Goal: Transaction & Acquisition: Obtain resource

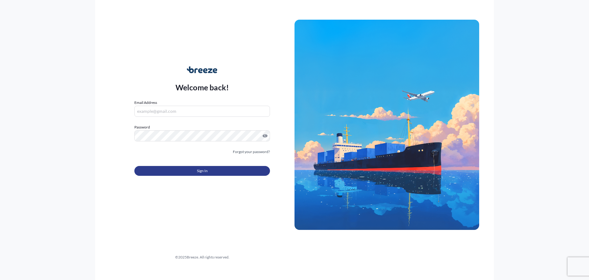
type input "[EMAIL_ADDRESS][DOMAIN_NAME]"
click at [187, 175] on button "Sign In" at bounding box center [202, 171] width 136 height 10
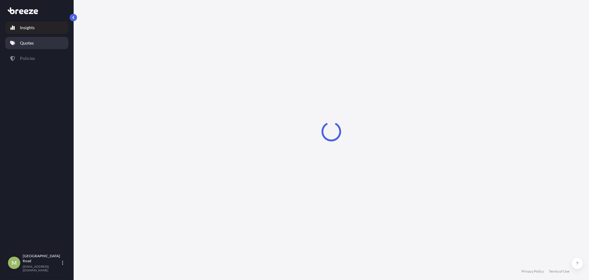
click at [56, 41] on link "Quotes" at bounding box center [36, 43] width 63 height 12
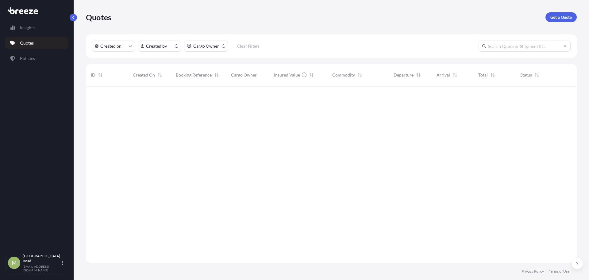
scroll to position [175, 487]
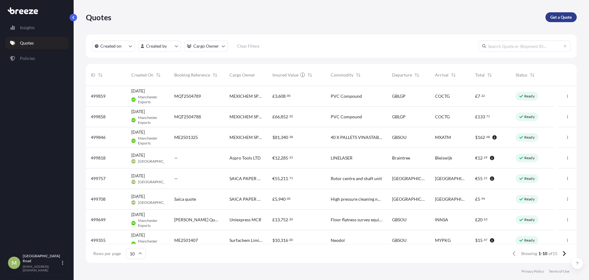
click at [559, 15] on p "Get a Quote" at bounding box center [561, 17] width 21 height 6
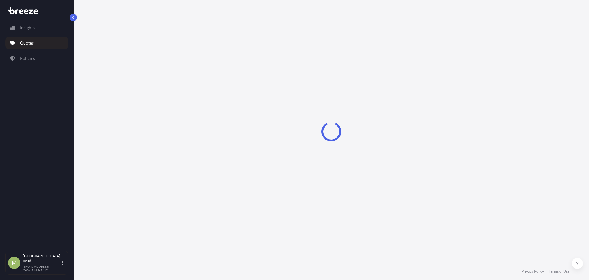
select select "Sea"
select select "1"
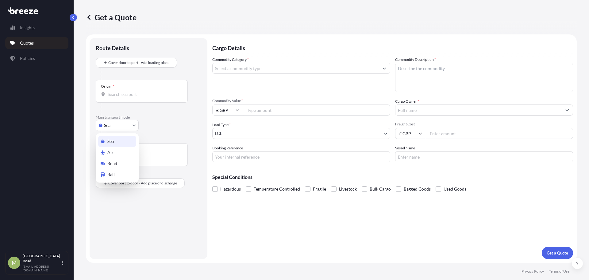
click at [118, 122] on body "Insights Quotes Policies [GEOGRAPHIC_DATA][EMAIL_ADDRESS][DOMAIN_NAME] Get a Qu…" at bounding box center [294, 140] width 589 height 280
click at [118, 159] on div "Road" at bounding box center [117, 163] width 38 height 11
select select "Road"
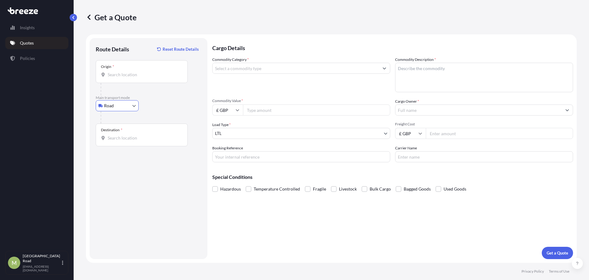
click at [137, 81] on div "Origin *" at bounding box center [142, 71] width 92 height 23
click at [137, 78] on input "Origin *" at bounding box center [144, 75] width 72 height 6
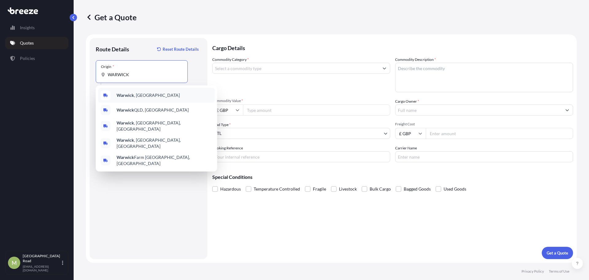
click at [141, 88] on div "[GEOGRAPHIC_DATA] , [GEOGRAPHIC_DATA]" at bounding box center [156, 95] width 117 height 15
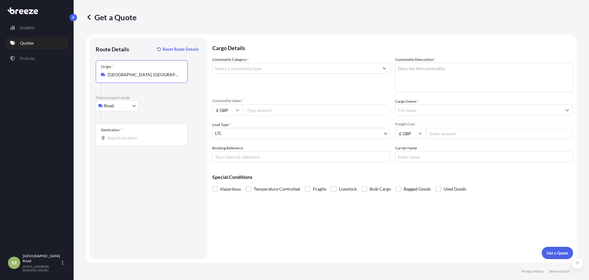
type input "[GEOGRAPHIC_DATA], [GEOGRAPHIC_DATA]"
click at [122, 140] on input "Destination *" at bounding box center [144, 138] width 72 height 6
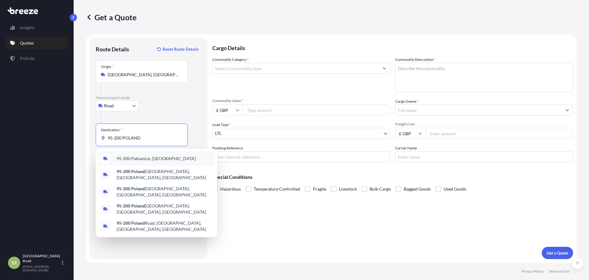
click at [138, 156] on span "95-200 Pabianice, [GEOGRAPHIC_DATA]" at bounding box center [156, 158] width 79 height 6
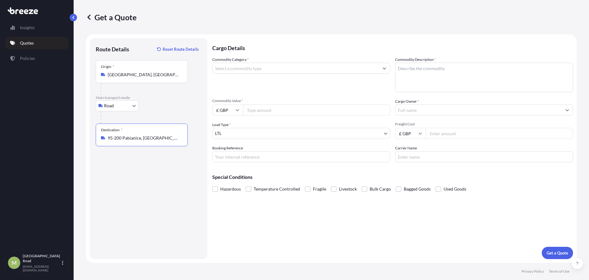
type input "95-200 Pabianice, [GEOGRAPHIC_DATA]"
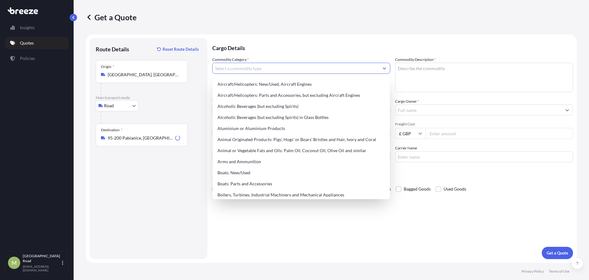
click at [273, 70] on input "Commodity Category *" at bounding box center [296, 68] width 166 height 11
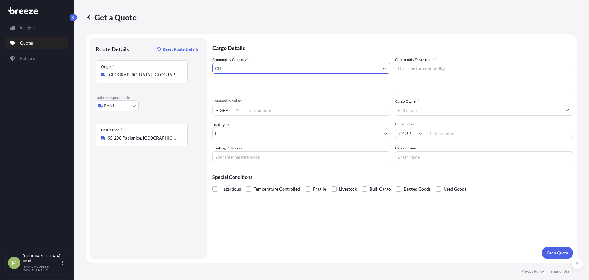
type input "C"
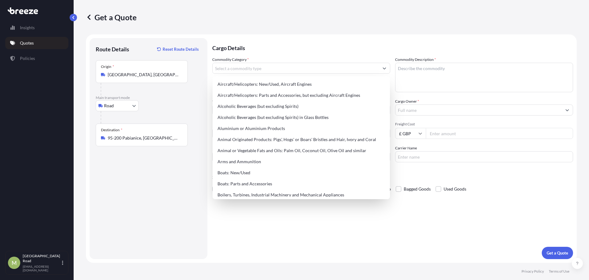
click at [355, 51] on p "Cargo Details" at bounding box center [392, 47] width 361 height 18
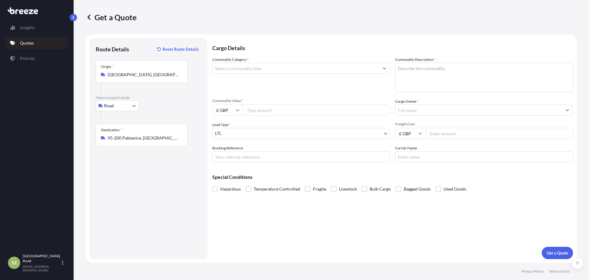
click at [267, 105] on input "Commodity Value *" at bounding box center [316, 109] width 147 height 11
type input "150000"
click at [265, 134] on body "3 options available. 9 options available. 107 options available. 140 options av…" at bounding box center [294, 140] width 589 height 280
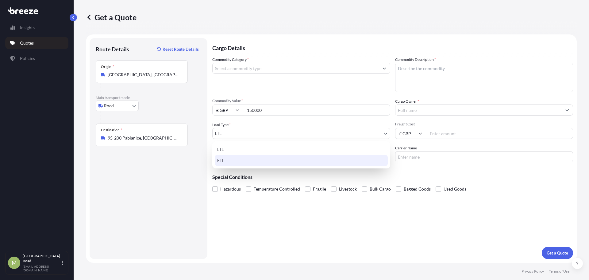
click at [253, 160] on div "FTL" at bounding box center [301, 160] width 173 height 11
select select "2"
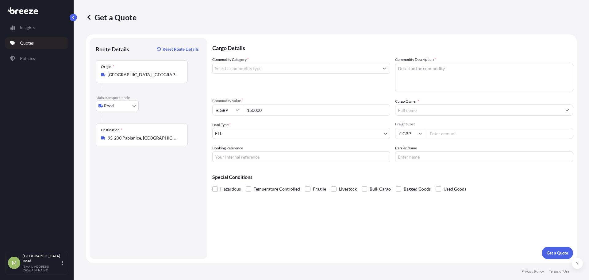
click at [458, 132] on input "Freight Cost" at bounding box center [499, 133] width 147 height 11
click at [510, 186] on div "Hazardous Temperature Controlled Fragile Livestock Bulk Cargo Bagged Goods Used…" at bounding box center [392, 188] width 361 height 9
click at [451, 137] on input "Freight Cost" at bounding box center [499, 133] width 147 height 11
type input "2255"
click at [343, 161] on input "Booking Reference" at bounding box center [301, 156] width 178 height 11
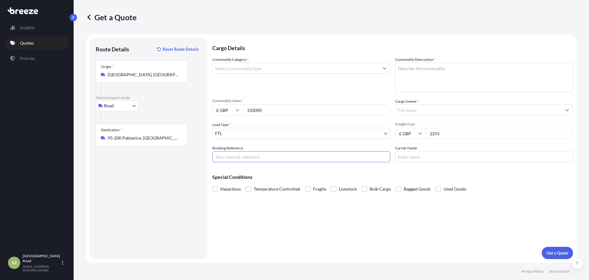
click at [264, 70] on input "Commodity Category *" at bounding box center [296, 68] width 166 height 11
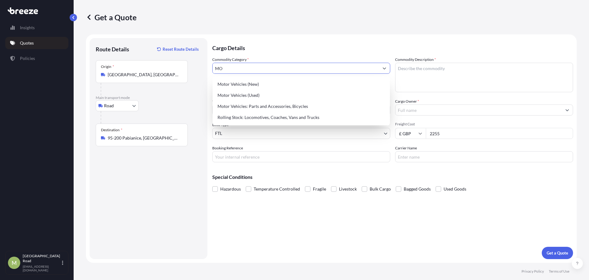
type input "M"
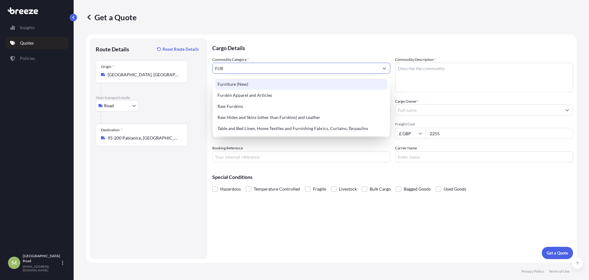
click at [237, 84] on div "Furniture (New)" at bounding box center [301, 84] width 173 height 11
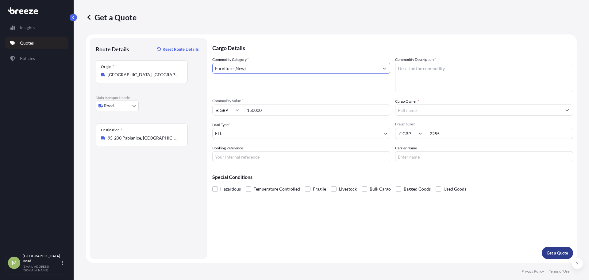
type input "Furniture (New)"
click at [559, 252] on p "Get a Quote" at bounding box center [557, 253] width 21 height 6
click at [441, 67] on textarea "Commodity Description *" at bounding box center [484, 77] width 178 height 29
click at [417, 67] on textarea "ISOLATOE/Cabinet/module" at bounding box center [484, 77] width 178 height 29
click at [418, 68] on textarea "ISOLATOE/Cabinet/module" at bounding box center [484, 77] width 178 height 29
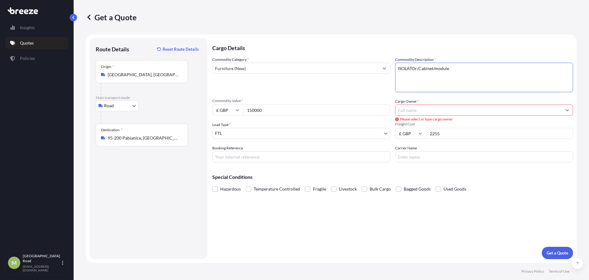
drag, startPoint x: 453, startPoint y: 70, endPoint x: 420, endPoint y: 66, distance: 33.5
click at [420, 66] on textarea "ISOLATOr/Cabinet/module" at bounding box center [484, 77] width 178 height 29
click at [420, 85] on textarea "ISOLATOr/Cabinet/module" at bounding box center [484, 77] width 178 height 29
type textarea "Isolator/Cabinet/module"
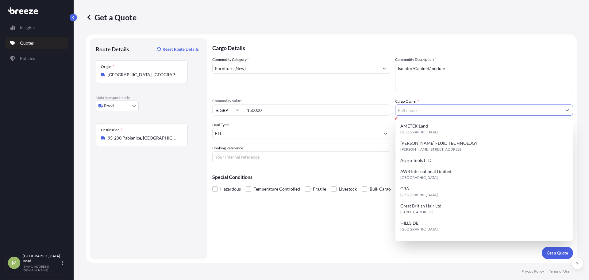
click at [422, 109] on input "Cargo Owner *" at bounding box center [479, 109] width 166 height 11
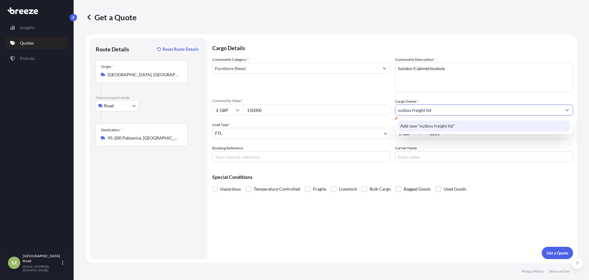
click at [428, 127] on span "Add new "outbox freight ltd"" at bounding box center [428, 126] width 55 height 6
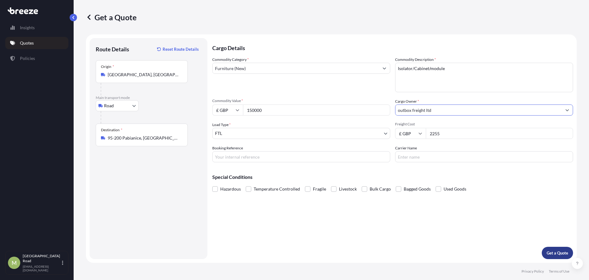
type input "outbox freight ltd"
click at [554, 252] on p "Get a Quote" at bounding box center [557, 253] width 21 height 6
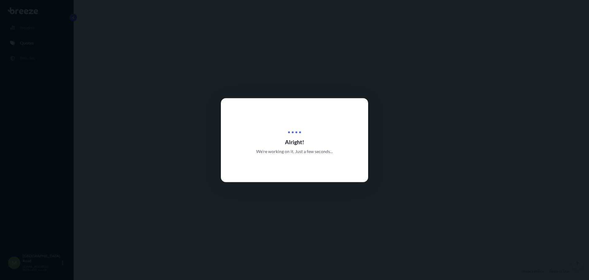
select select "Road"
select select "2"
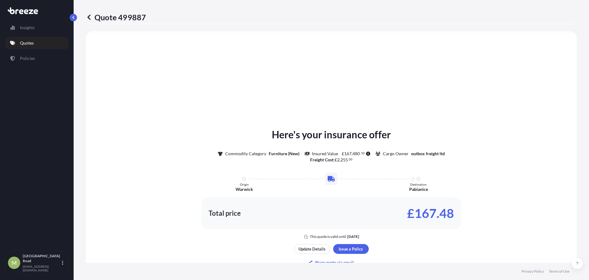
scroll to position [185, 0]
